Goal: Task Accomplishment & Management: Use online tool/utility

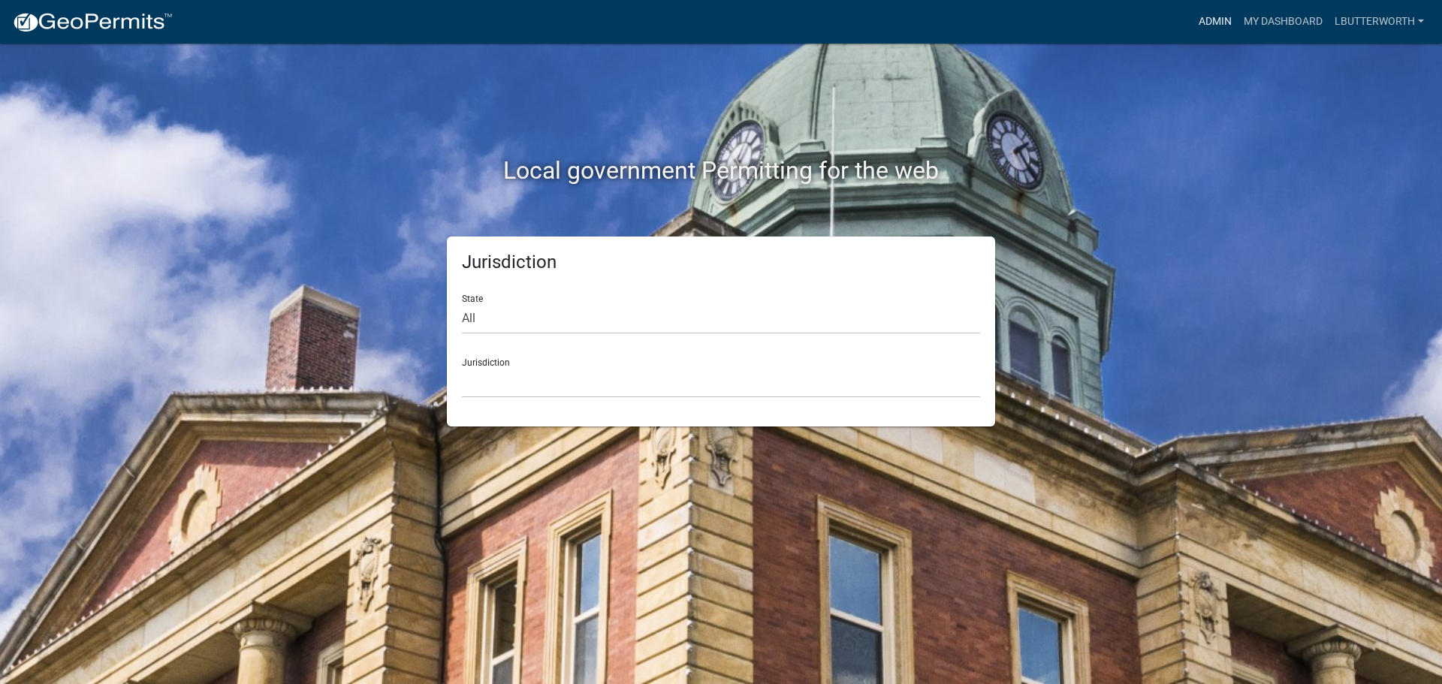
click at [1202, 23] on link "Admin" at bounding box center [1215, 22] width 45 height 29
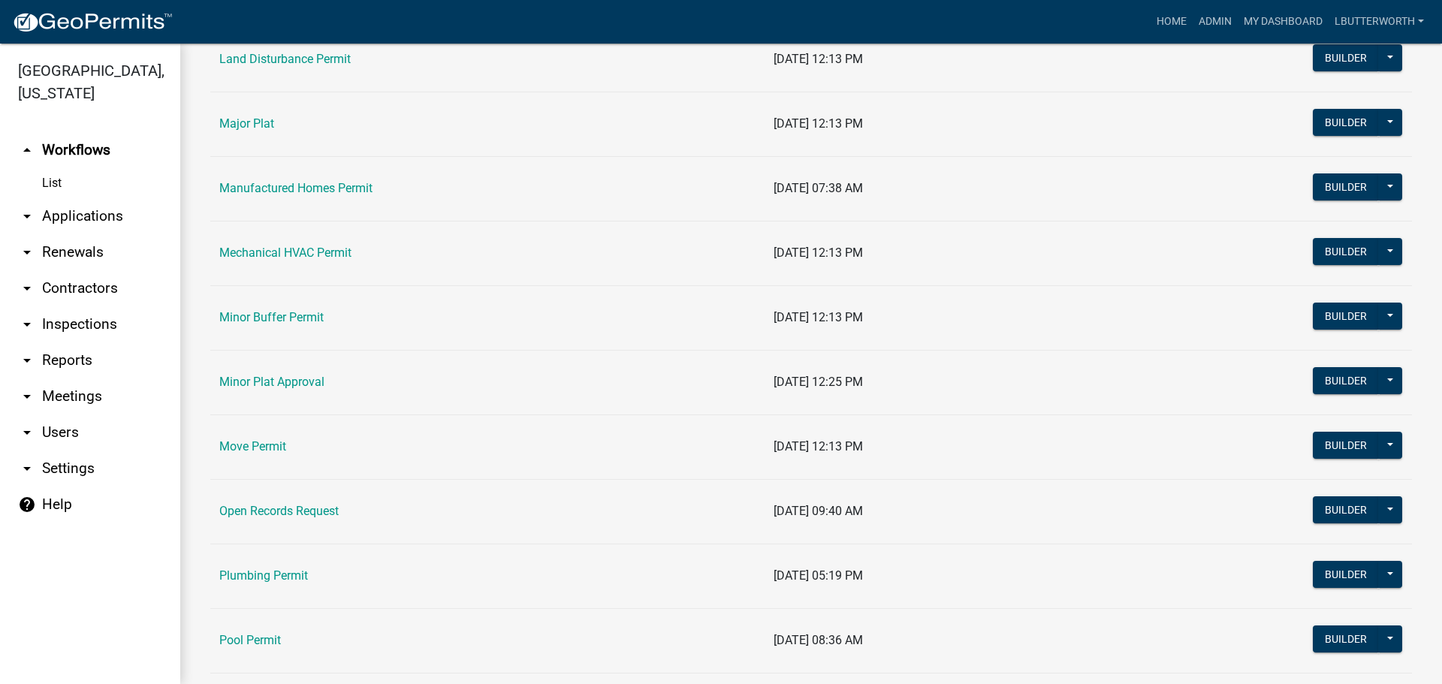
scroll to position [1653, 0]
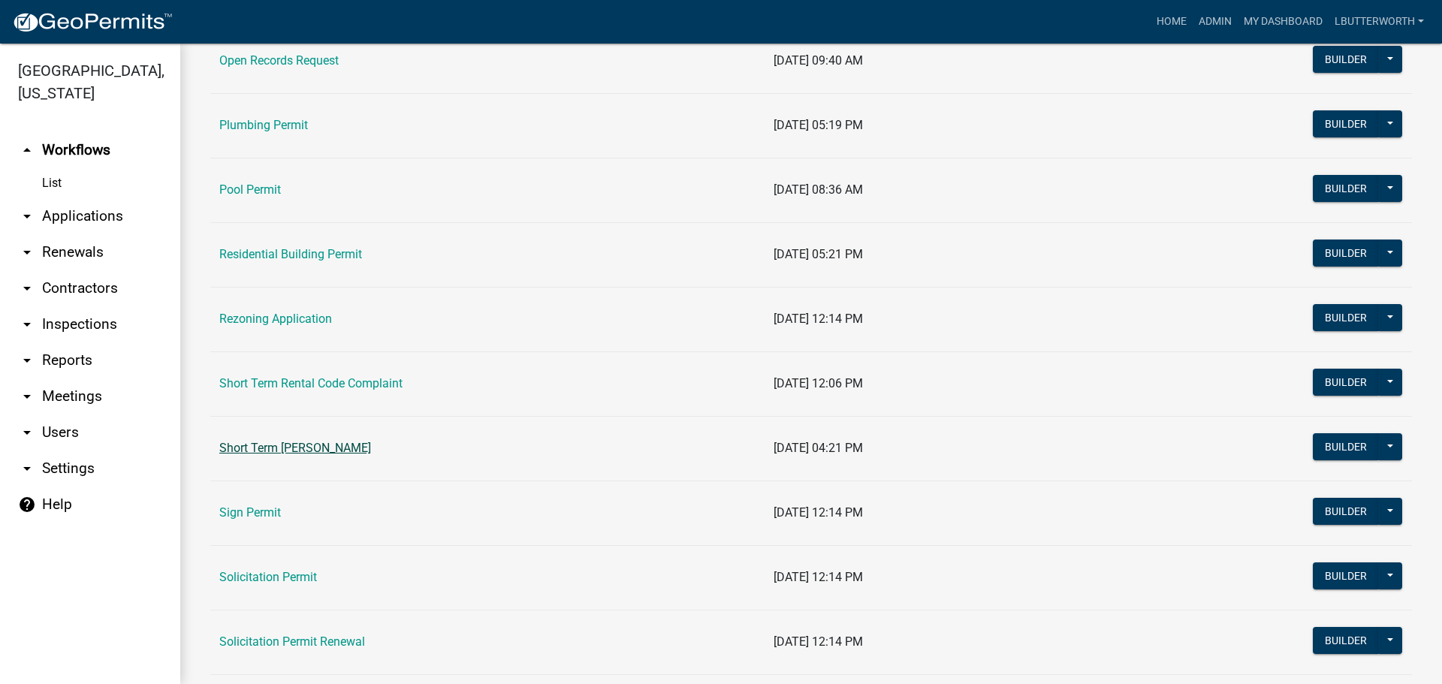
click at [323, 454] on link "Short Term [PERSON_NAME]" at bounding box center [295, 448] width 152 height 14
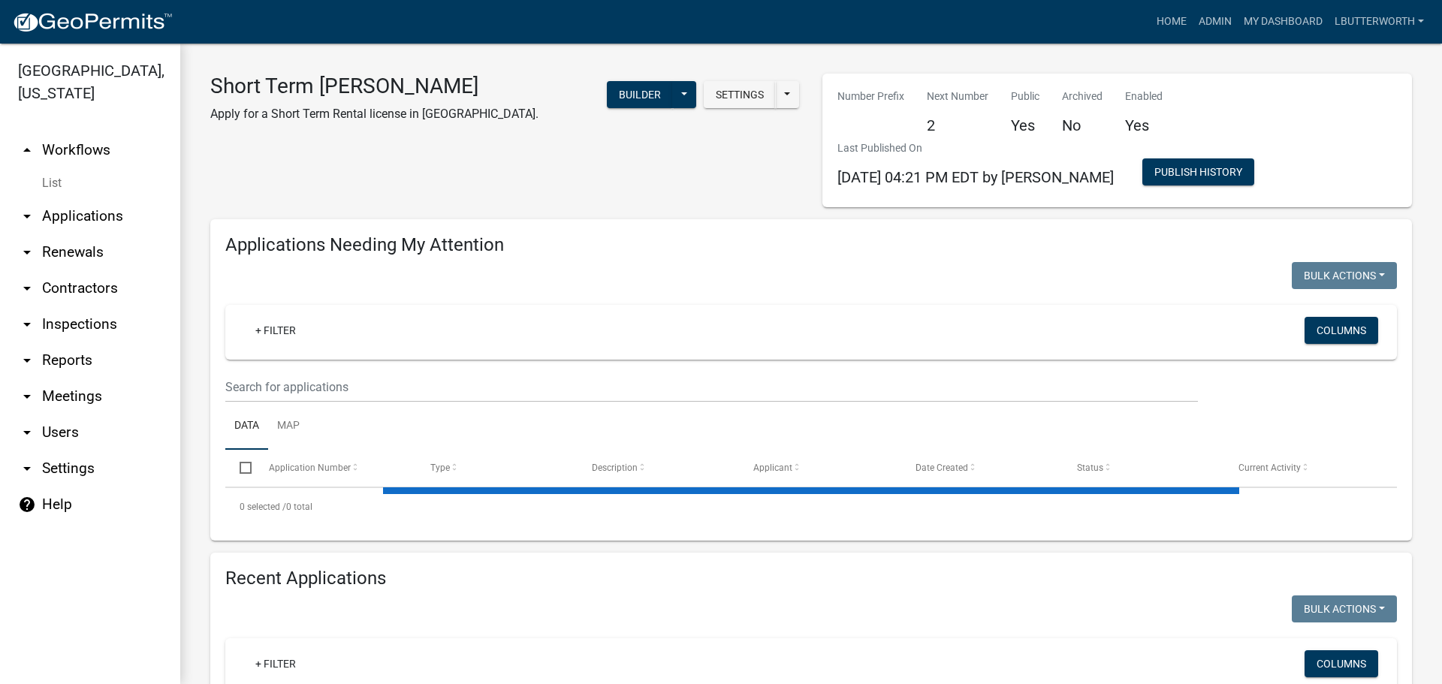
select select "3: 100"
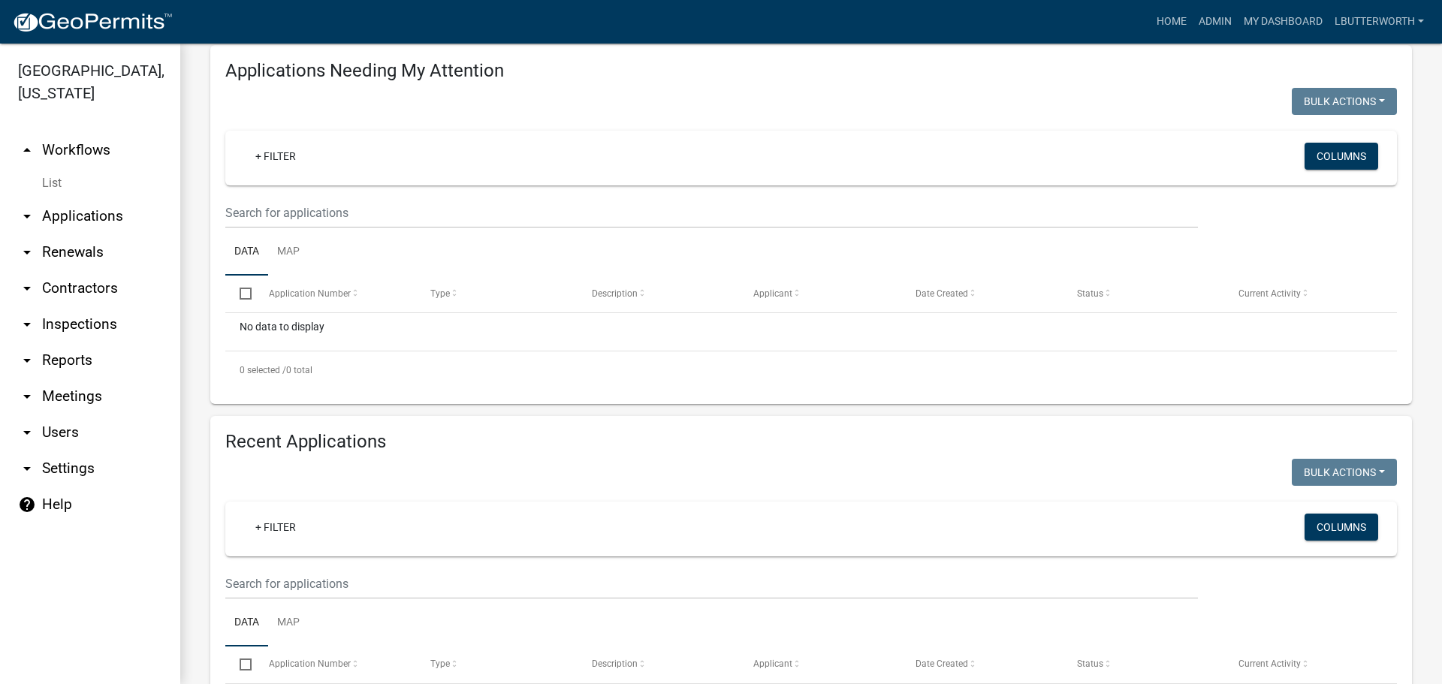
scroll to position [225, 0]
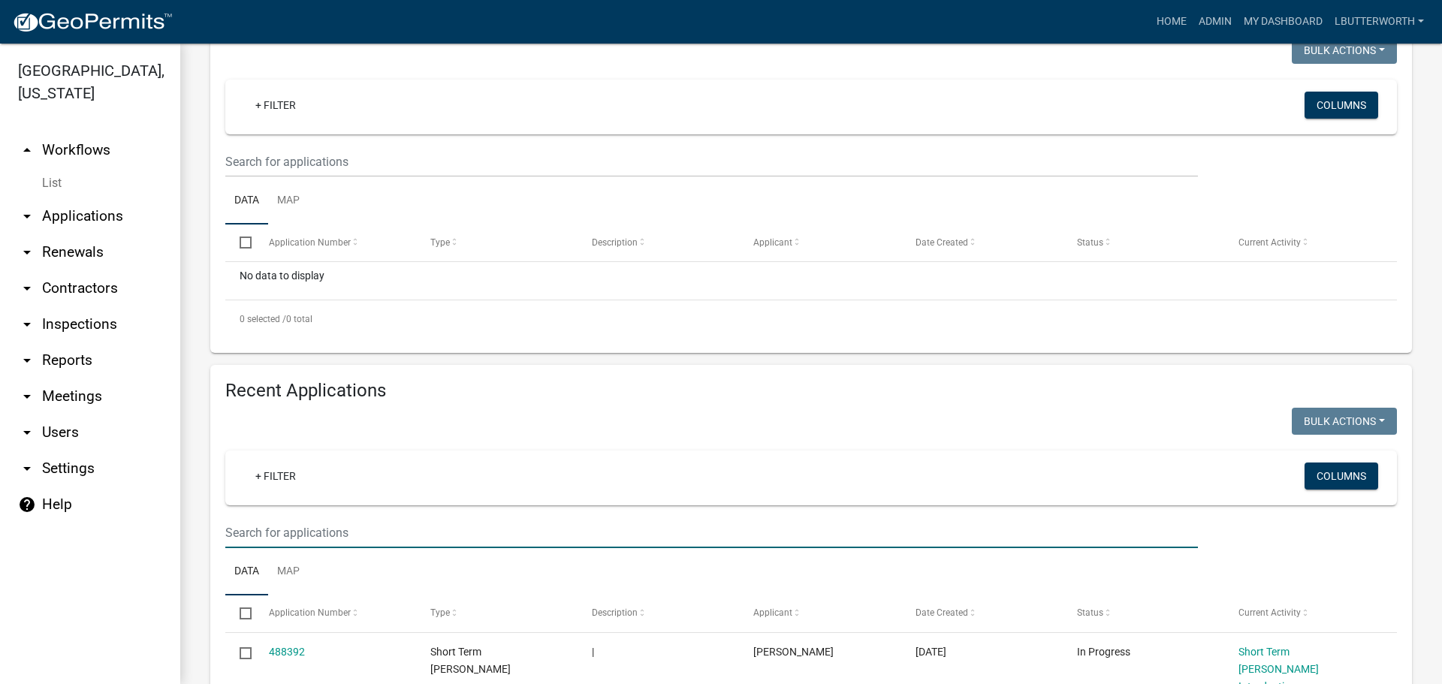
click at [279, 525] on input "text" at bounding box center [711, 533] width 973 height 31
type input "234 winding"
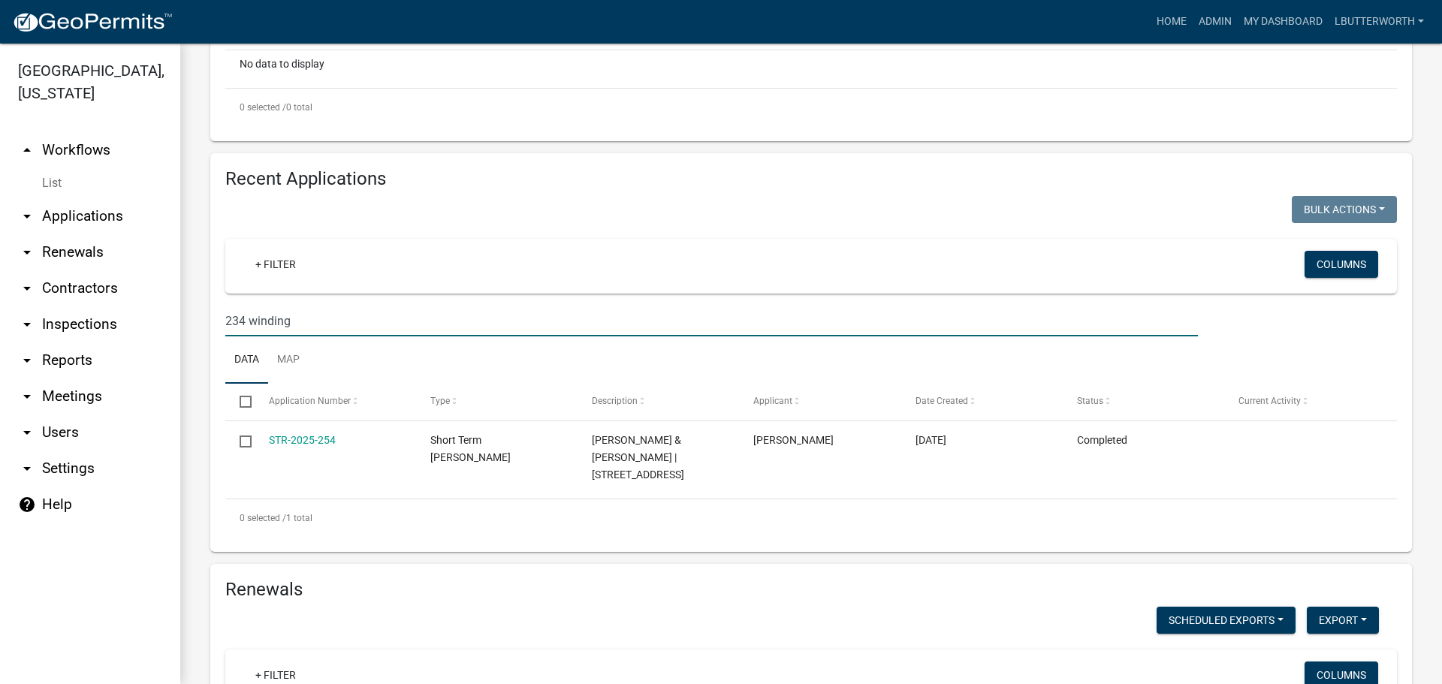
scroll to position [451, 0]
